Goal: Information Seeking & Learning: Compare options

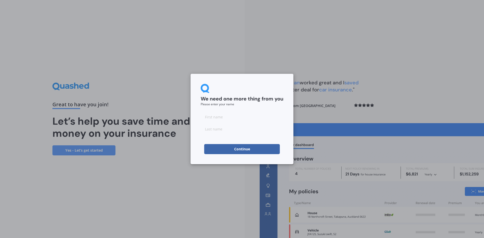
click at [222, 117] on input at bounding box center [242, 117] width 83 height 10
type input "[PERSON_NAME]"
click at [219, 131] on input at bounding box center [242, 129] width 83 height 10
type input "Joll"
click at [240, 148] on button "Continue" at bounding box center [242, 149] width 76 height 10
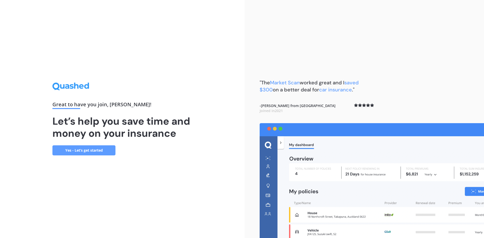
click at [77, 149] on link "Yes - Let’s get started" at bounding box center [83, 150] width 63 height 10
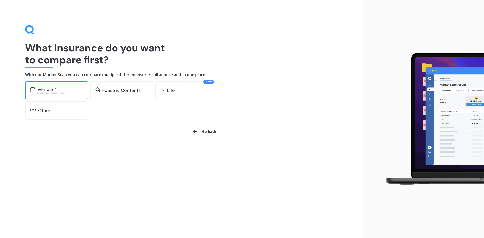
click at [56, 91] on div "Vehicle *" at bounding box center [60, 89] width 46 height 5
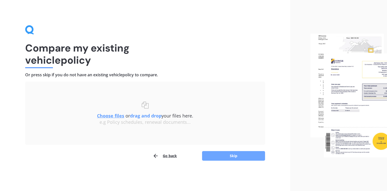
click at [238, 153] on button "Skip" at bounding box center [233, 156] width 63 height 10
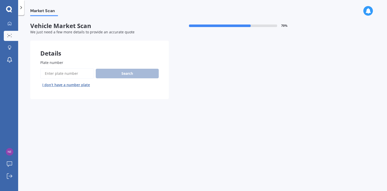
click at [52, 74] on input "Plate number" at bounding box center [66, 73] width 53 height 11
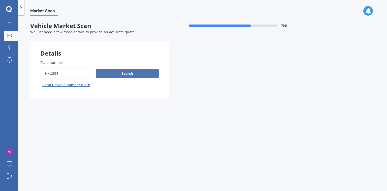
type input "HKu884"
click at [118, 74] on button "Search" at bounding box center [127, 74] width 63 height 10
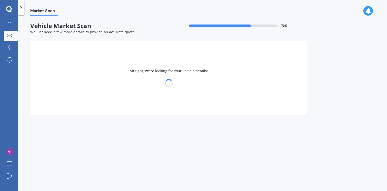
select select "MAZDA"
select select "MPV"
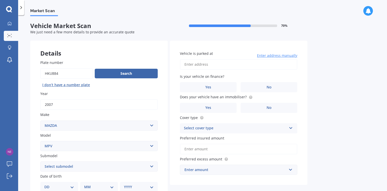
click at [69, 73] on input "Plate number" at bounding box center [66, 73] width 52 height 11
type input "HKu844"
click at [119, 73] on button "Search" at bounding box center [126, 74] width 63 height 10
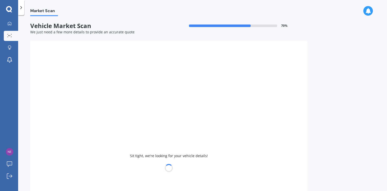
type input "2005"
select select "NISSAN"
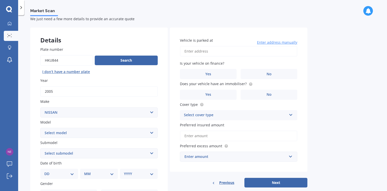
scroll to position [20, 0]
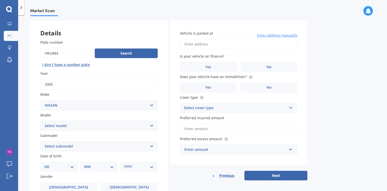
click at [152, 125] on select "Select model 1200 180SX 200SX 300ZX 350Z 370Z Ad Altima ARIYA Atlas Avenir Basa…" at bounding box center [98, 125] width 117 height 10
select select "NOTE"
click at [40, 120] on select "Select model 1200 180SX 200SX 300ZX 350Z 370Z Ad Altima ARIYA Atlas Avenir Basa…" at bounding box center [98, 125] width 117 height 10
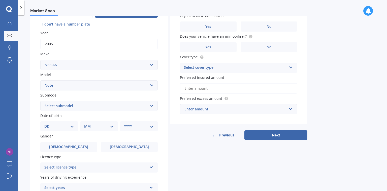
scroll to position [81, 0]
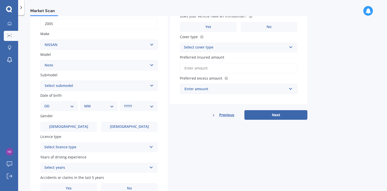
click at [73, 106] on select "DD 01 02 03 04 05 06 07 08 09 10 11 12 13 14 15 16 17 18 19 20 21 22 23 24 25 2…" at bounding box center [59, 106] width 30 height 6
select select "04"
click at [48, 103] on select "DD 01 02 03 04 05 06 07 08 09 10 11 12 13 14 15 16 17 18 19 20 21 22 23 24 25 2…" at bounding box center [59, 106] width 30 height 6
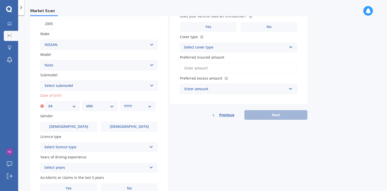
click at [111, 106] on select "MM 01 02 03 04 05 06 07 08 09 10 11 12" at bounding box center [100, 106] width 28 height 6
select select "09"
click at [86, 103] on select "MM 01 02 03 04 05 06 07 08 09 10 11 12" at bounding box center [100, 106] width 28 height 6
click at [148, 106] on select "YYYY 2025 2024 2023 2022 2021 2020 2019 2018 2017 2016 2015 2014 2013 2012 2011…" at bounding box center [138, 106] width 28 height 6
select select "1957"
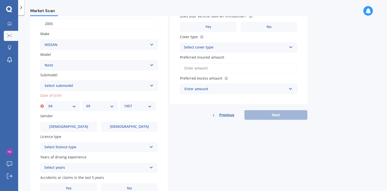
click at [124, 103] on select "YYYY 2025 2024 2023 2022 2021 2020 2019 2018 2017 2016 2015 2014 2013 2012 2011…" at bounding box center [138, 106] width 28 height 6
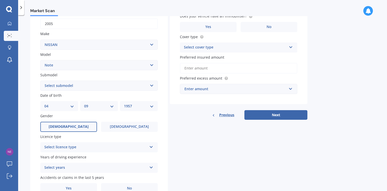
click at [86, 124] on label "[DEMOGRAPHIC_DATA]" at bounding box center [68, 126] width 57 height 10
click at [0, 0] on input "[DEMOGRAPHIC_DATA]" at bounding box center [0, 0] width 0 height 0
click at [149, 147] on icon at bounding box center [151, 146] width 4 height 4
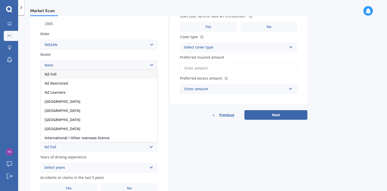
click at [53, 75] on span "NZ Full" at bounding box center [51, 74] width 12 height 5
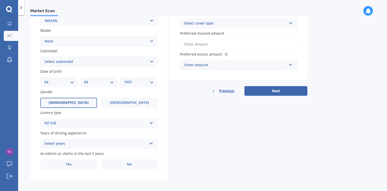
scroll to position [106, 0]
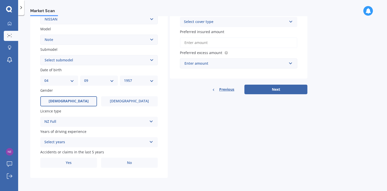
click at [152, 141] on icon at bounding box center [151, 141] width 4 height 4
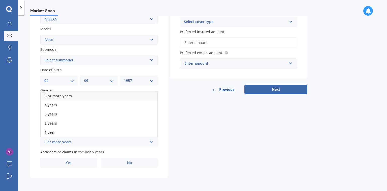
click at [65, 96] on span "5 or more years" at bounding box center [58, 95] width 27 height 5
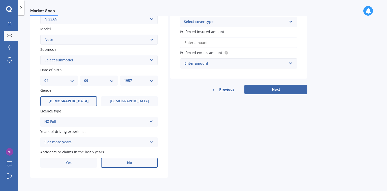
click at [123, 162] on label "No" at bounding box center [129, 162] width 57 height 10
click at [0, 0] on input "No" at bounding box center [0, 0] width 0 height 0
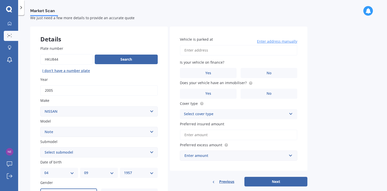
scroll to position [5, 0]
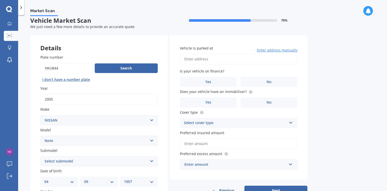
click at [195, 58] on input "Vehicle is parked at" at bounding box center [238, 59] width 117 height 11
type input "[STREET_ADDRESS][PERSON_NAME]"
click at [271, 80] on label "No" at bounding box center [269, 82] width 57 height 10
click at [0, 0] on input "No" at bounding box center [0, 0] width 0 height 0
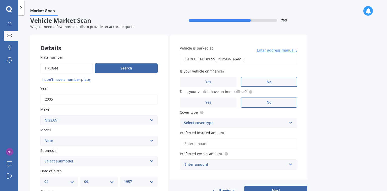
click at [271, 101] on label "No" at bounding box center [269, 102] width 57 height 10
click at [0, 0] on input "No" at bounding box center [0, 0] width 0 height 0
click at [291, 122] on icon at bounding box center [291, 122] width 4 height 4
click at [206, 132] on span "Comprehensive" at bounding box center [197, 132] width 27 height 5
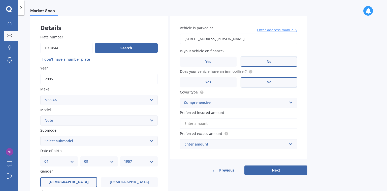
click at [205, 124] on input "Preferred insured amount" at bounding box center [238, 123] width 117 height 11
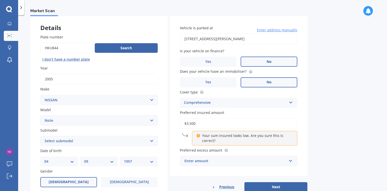
click at [263, 112] on label "Preferred insured amount" at bounding box center [237, 112] width 115 height 5
click at [263, 118] on input "$3,500" at bounding box center [238, 123] width 117 height 11
click at [306, 136] on div "Vehicle is parked at [STREET_ADDRESS][PERSON_NAME] Enter address manually Is yo…" at bounding box center [239, 95] width 138 height 161
click at [200, 123] on input "$3,500" at bounding box center [238, 123] width 117 height 11
type input "$3,030"
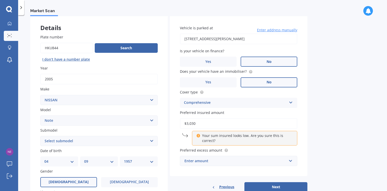
click at [237, 113] on label "Preferred insured amount" at bounding box center [237, 112] width 115 height 5
click at [237, 118] on input "$3,030" at bounding box center [238, 123] width 117 height 11
click at [289, 161] on input "text" at bounding box center [236, 161] width 113 height 10
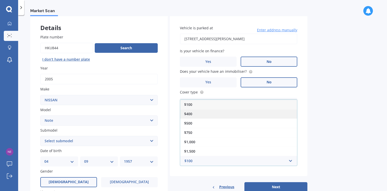
click at [193, 112] on div "$400" at bounding box center [238, 113] width 117 height 9
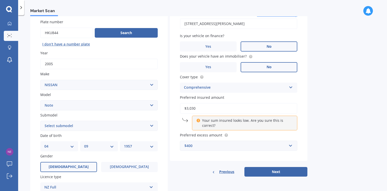
scroll to position [66, 0]
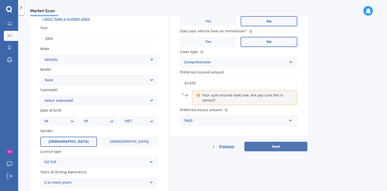
click at [276, 146] on button "Next" at bounding box center [276, 146] width 63 height 10
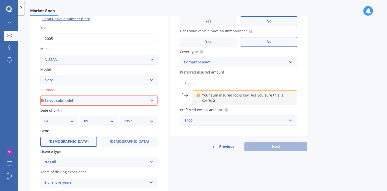
click at [149, 100] on select "Select submodel (All) E-Power Hatchback Non Turbo Station Wagon turbo" at bounding box center [98, 100] width 117 height 10
select select "HATCHBACK NON TURBO"
click at [40, 95] on select "Select submodel (All) E-Power Hatchback Non Turbo Station Wagon turbo" at bounding box center [98, 100] width 117 height 10
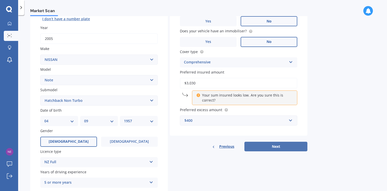
click at [275, 146] on button "Next" at bounding box center [276, 146] width 63 height 10
select select "04"
select select "09"
select select "1957"
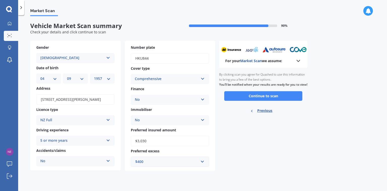
scroll to position [0, 0]
click at [262, 99] on button "Continue to scan" at bounding box center [263, 96] width 78 height 10
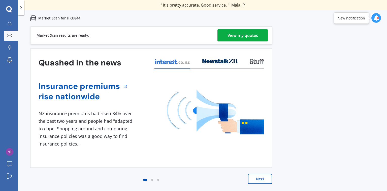
click at [247, 36] on div "View my quotes" at bounding box center [243, 35] width 31 height 12
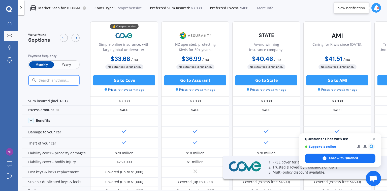
click at [69, 64] on span "Yearly" at bounding box center [66, 64] width 25 height 7
click at [375, 139] on span "Close chat" at bounding box center [374, 139] width 6 height 6
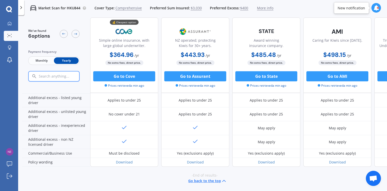
scroll to position [257, 0]
click at [10, 23] on icon at bounding box center [10, 23] width 4 height 4
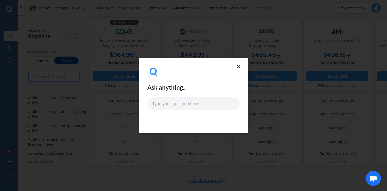
click at [239, 66] on line at bounding box center [238, 66] width 3 height 3
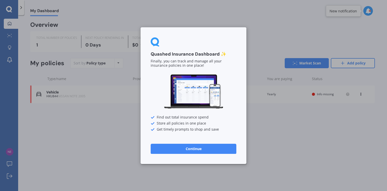
click at [201, 147] on button "Continue" at bounding box center [194, 148] width 86 height 10
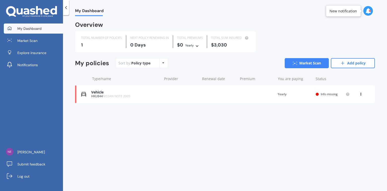
click at [362, 94] on icon at bounding box center [361, 93] width 4 height 3
click at [351, 113] on div "Delete" at bounding box center [350, 114] width 50 height 10
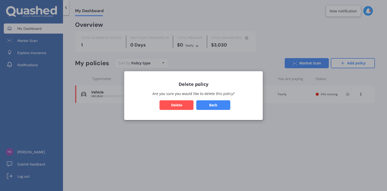
click at [177, 105] on button "Delete" at bounding box center [177, 105] width 34 height 10
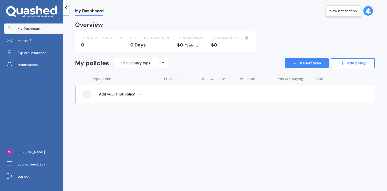
click at [164, 63] on div "Policy type Alphabetical Date added Renewing next" at bounding box center [163, 62] width 8 height 9
click at [200, 124] on div "My Dashboard Overview TOTAL NUMBER OF POLICIES 0 NEXT POLICY RENEWING IN 0 Days…" at bounding box center [225, 103] width 324 height 175
click at [355, 64] on link "Add policy" at bounding box center [353, 63] width 44 height 10
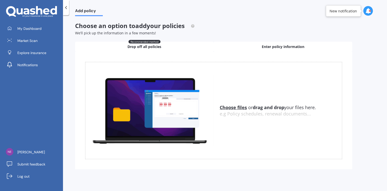
click at [269, 44] on span "Enter policy information" at bounding box center [283, 46] width 43 height 5
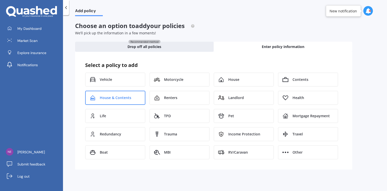
click at [121, 96] on span "House & Contents" at bounding box center [116, 97] width 32 height 5
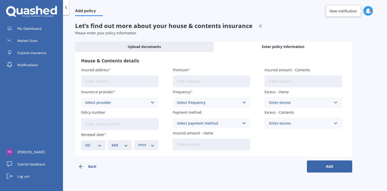
click at [116, 83] on input "Insured address" at bounding box center [119, 81] width 77 height 12
type input "[STREET_ADDRESS][PERSON_NAME]"
click at [153, 101] on icon at bounding box center [152, 103] width 4 height 6
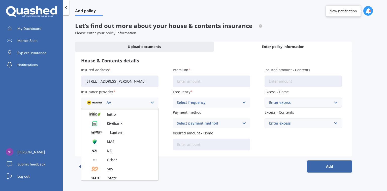
scroll to position [121, 0]
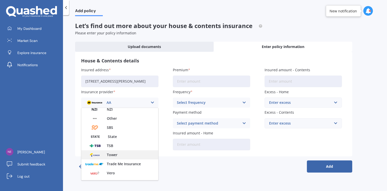
click at [118, 153] on div "Tower" at bounding box center [119, 154] width 77 height 9
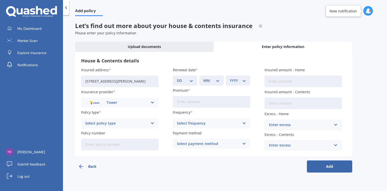
click at [152, 122] on icon at bounding box center [152, 123] width 4 height 6
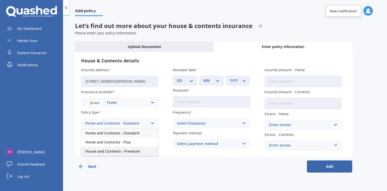
click at [132, 150] on span "House and Contents - Premium" at bounding box center [112, 151] width 54 height 4
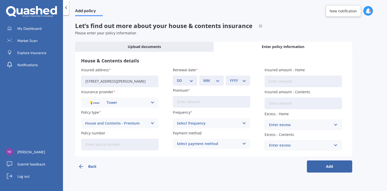
click at [191, 81] on select "DD 01 02 03 04 05 06 07 08 09 10 11 12 13 14 15 16 17 18 19 20 21 22 23 24 25 2…" at bounding box center [185, 81] width 16 height 6
select select "13"
click at [206, 81] on select "MM 01 02 03 04 05 06 07 08 09 10 11 12" at bounding box center [211, 81] width 16 height 6
select select "10"
click at [234, 80] on select "YYYY 2027 2026 2025 2024 2023 2022 2021 2020 2019 2018 2017 2016 2015 2014 2013…" at bounding box center [238, 81] width 16 height 6
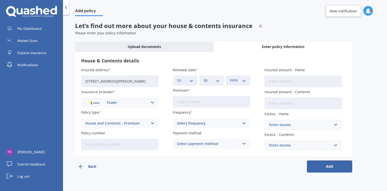
select select "2025"
click at [223, 115] on div "Frequency Select frequency Yearly Six-Monthly Quarterly Monthly Fortnightly Wee…" at bounding box center [211, 118] width 77 height 18
click at [212, 102] on input "Premium" at bounding box center [211, 102] width 77 height 12
type input "$2,015.71"
click at [246, 122] on icon at bounding box center [244, 123] width 4 height 6
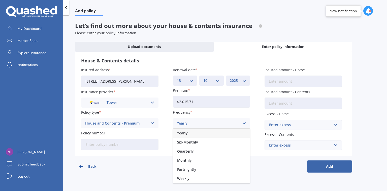
click at [194, 133] on div "Yearly" at bounding box center [211, 132] width 77 height 9
click at [245, 143] on icon at bounding box center [244, 144] width 4 height 6
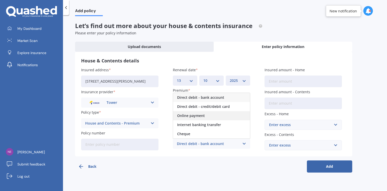
click at [199, 115] on span "Online payment" at bounding box center [191, 116] width 28 height 4
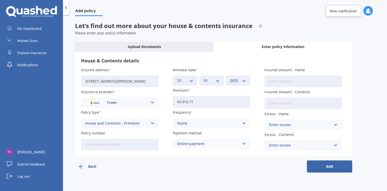
click at [245, 121] on icon at bounding box center [244, 123] width 4 height 6
click at [255, 140] on div "Insured address 140 Daphne Street, Te Awamutu 3800 Insurance provider Tower AA …" at bounding box center [213, 108] width 265 height 83
click at [245, 141] on icon at bounding box center [244, 144] width 4 height 6
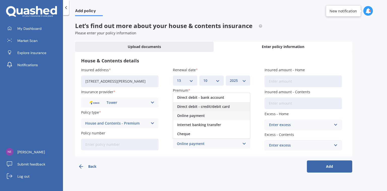
click at [217, 106] on span "Direct debit - credit/debit card" at bounding box center [203, 107] width 53 height 4
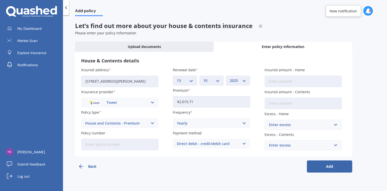
click at [310, 82] on input "Insured amount - Home" at bounding box center [303, 81] width 77 height 12
type input "$663,500"
click at [294, 103] on input "Insured amount - Contents" at bounding box center [303, 103] width 77 height 12
type input "$133,000"
click at [336, 125] on input "text" at bounding box center [301, 125] width 73 height 10
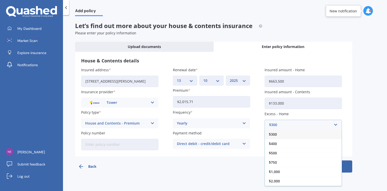
click at [284, 134] on div "$300" at bounding box center [303, 133] width 77 height 9
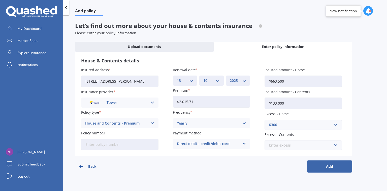
click at [335, 144] on input "text" at bounding box center [301, 145] width 73 height 10
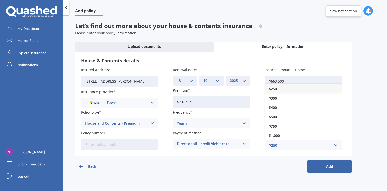
click at [283, 114] on div "$500" at bounding box center [303, 116] width 77 height 9
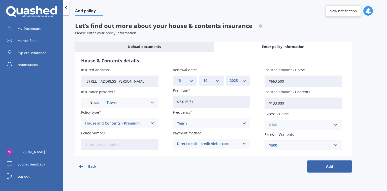
click at [336, 125] on input "text" at bounding box center [301, 125] width 73 height 10
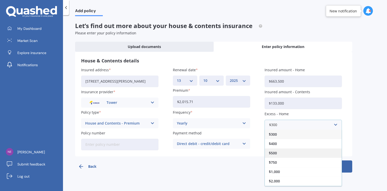
click at [278, 151] on div "$500" at bounding box center [303, 152] width 77 height 9
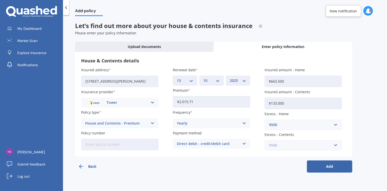
click at [335, 144] on input "text" at bounding box center [301, 145] width 73 height 10
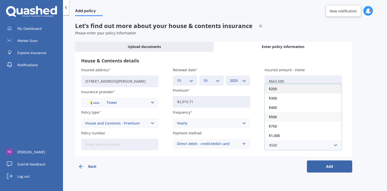
click at [277, 88] on span "$250" at bounding box center [273, 89] width 8 height 4
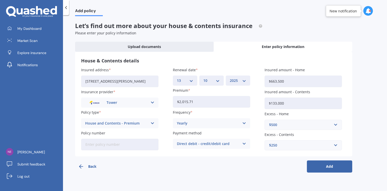
click at [323, 164] on button "Add" at bounding box center [329, 166] width 45 height 12
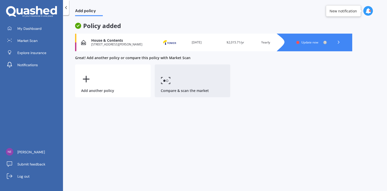
click at [178, 85] on link "Compare & scan the market" at bounding box center [193, 80] width 76 height 33
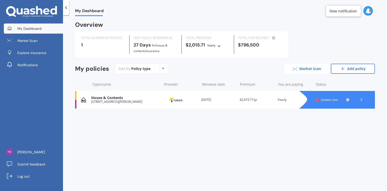
click at [302, 68] on link "Market Scan" at bounding box center [307, 69] width 44 height 10
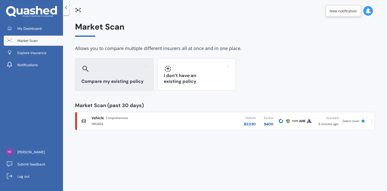
click at [113, 81] on h3 "Compare my existing policy" at bounding box center [114, 81] width 66 height 6
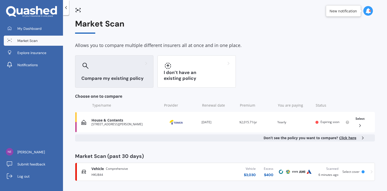
scroll to position [4, 0]
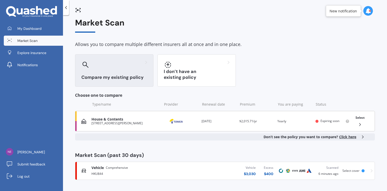
click at [360, 123] on polyline at bounding box center [360, 124] width 1 height 3
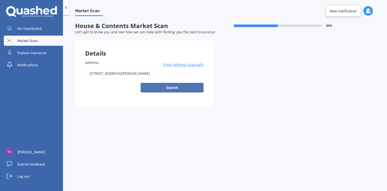
click at [170, 85] on button "Search" at bounding box center [172, 88] width 63 height 10
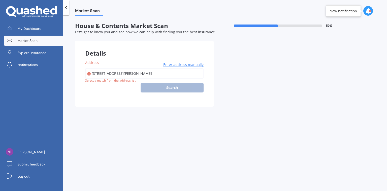
type input "[STREET_ADDRESS][PERSON_NAME]"
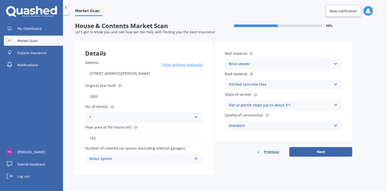
click at [99, 96] on input "2005" at bounding box center [143, 96] width 117 height 11
type input "2007"
click at [196, 158] on icon at bounding box center [196, 158] width 4 height 4
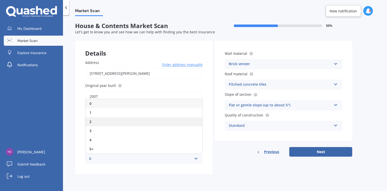
click at [143, 122] on div "2" at bounding box center [143, 121] width 117 height 9
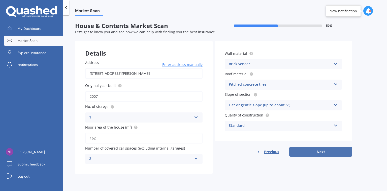
click at [312, 150] on button "Next" at bounding box center [320, 152] width 63 height 10
select select "04"
select select "09"
select select "1957"
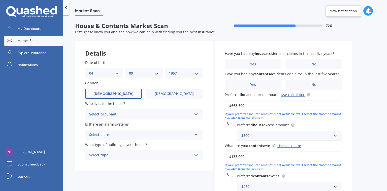
click at [197, 112] on icon at bounding box center [196, 113] width 4 height 4
click at [129, 124] on div "Owner" at bounding box center [143, 123] width 117 height 9
click at [194, 134] on icon at bounding box center [196, 134] width 4 height 4
click at [123, 163] on div "No" at bounding box center [143, 162] width 117 height 9
click at [196, 155] on icon at bounding box center [196, 154] width 4 height 4
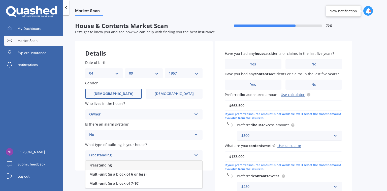
click at [105, 165] on span "Freestanding" at bounding box center [100, 164] width 22 height 5
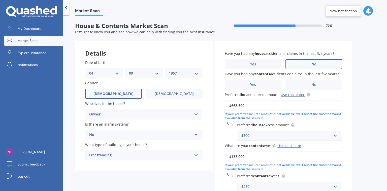
click at [315, 63] on span "No" at bounding box center [314, 64] width 5 height 4
click at [0, 0] on input "No" at bounding box center [0, 0] width 0 height 0
click at [315, 83] on span "No" at bounding box center [314, 84] width 5 height 4
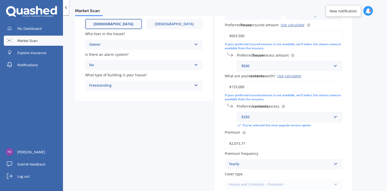
scroll to position [81, 0]
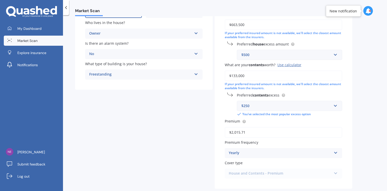
click at [294, 65] on div "Use calculator" at bounding box center [290, 64] width 24 height 5
click at [294, 70] on input "$133,000" at bounding box center [283, 75] width 117 height 11
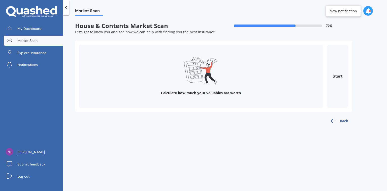
click at [344, 119] on button "Back" at bounding box center [339, 121] width 26 height 10
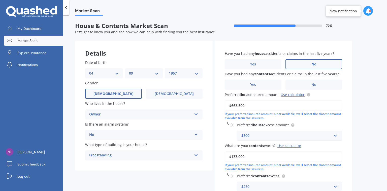
scroll to position [20, 0]
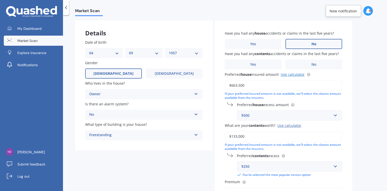
click at [294, 73] on link "Use calculator" at bounding box center [293, 74] width 24 height 5
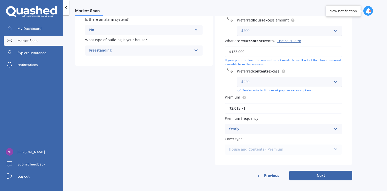
scroll to position [107, 0]
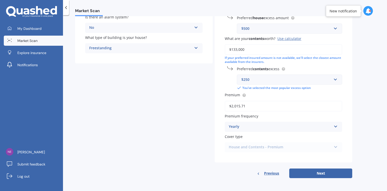
click at [318, 171] on button "Next" at bounding box center [320, 173] width 63 height 10
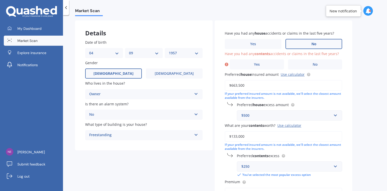
scroll to position [15, 0]
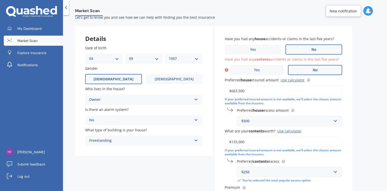
click at [324, 67] on label "No" at bounding box center [315, 70] width 54 height 10
click at [0, 0] on input "No" at bounding box center [0, 0] width 0 height 0
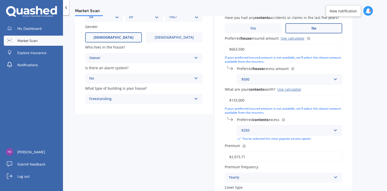
scroll to position [107, 0]
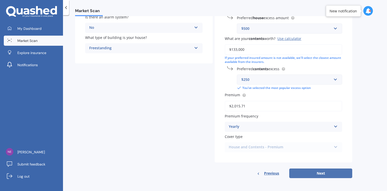
click at [321, 171] on button "Next" at bounding box center [320, 173] width 63 height 10
select select "04"
select select "09"
select select "1957"
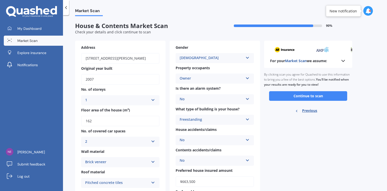
scroll to position [0, 0]
click at [103, 77] on input "2007" at bounding box center [120, 79] width 78 height 11
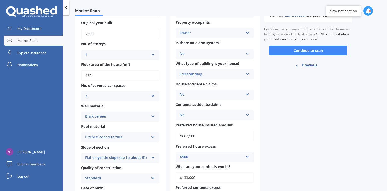
scroll to position [40, 0]
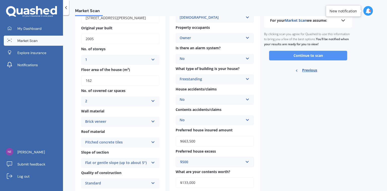
type input "2005"
click at [315, 54] on button "Continue to scan" at bounding box center [308, 56] width 78 height 10
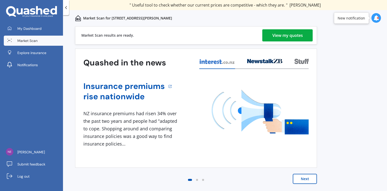
click at [295, 35] on div "View my quotes" at bounding box center [287, 35] width 31 height 12
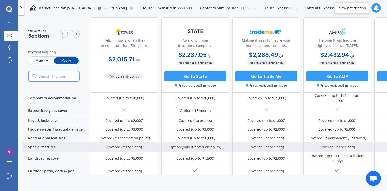
scroll to position [101, 0]
